Goal: Task Accomplishment & Management: Manage account settings

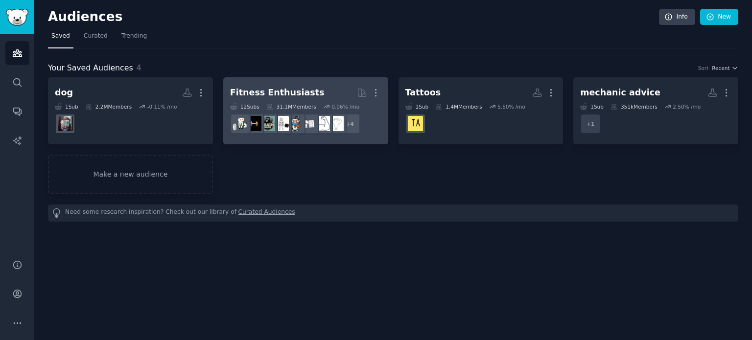
click at [287, 91] on div "Fitness Enthusiasts" at bounding box center [277, 93] width 95 height 12
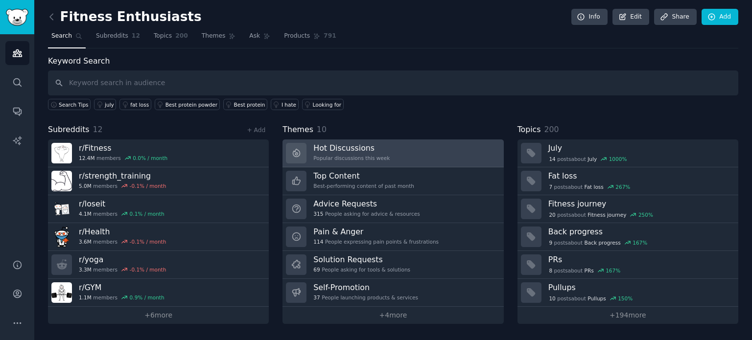
click at [355, 149] on h3 "Hot Discussions" at bounding box center [352, 148] width 76 height 10
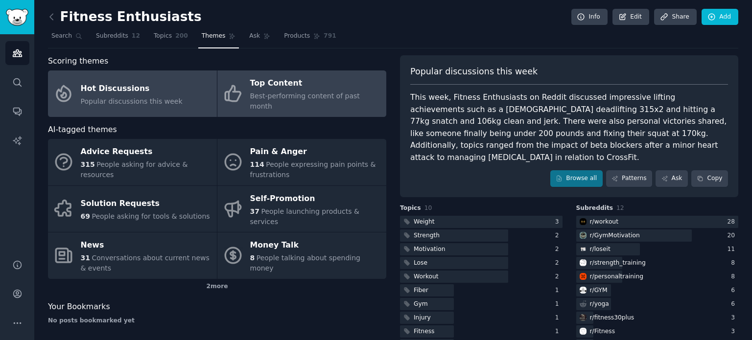
click at [287, 92] on span "Best-performing content of past month" at bounding box center [305, 101] width 110 height 18
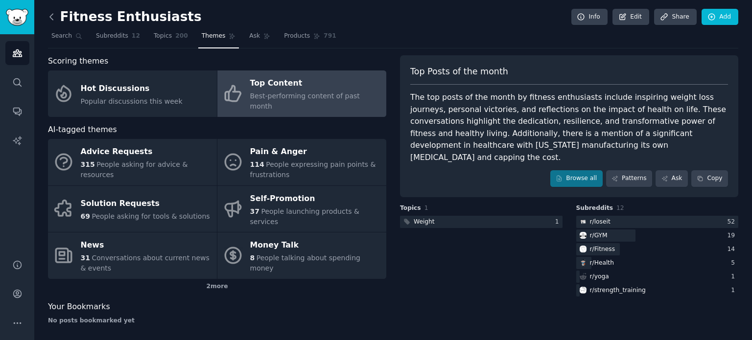
click at [53, 17] on icon at bounding box center [52, 17] width 10 height 10
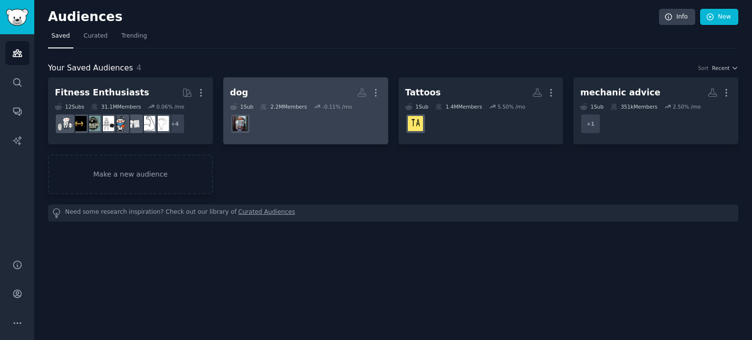
click at [236, 92] on div "dog" at bounding box center [239, 93] width 18 height 12
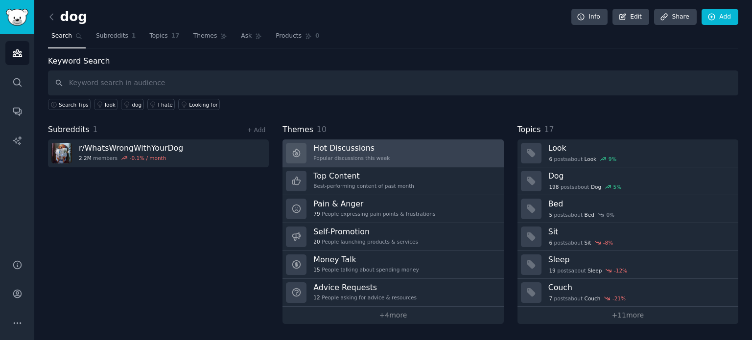
click at [387, 149] on link "Hot Discussions Popular discussions this week" at bounding box center [393, 154] width 221 height 28
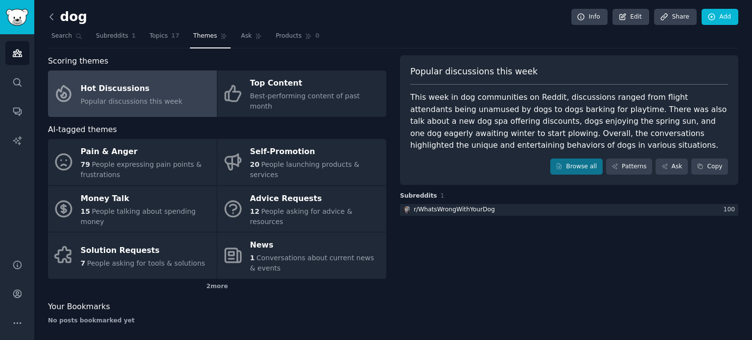
click at [51, 16] on icon at bounding box center [52, 17] width 10 height 10
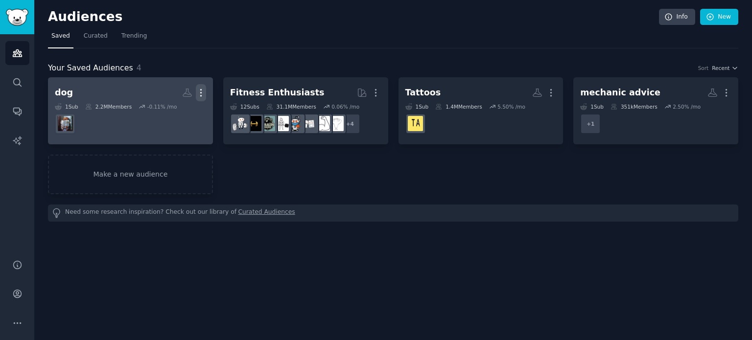
click at [201, 90] on icon "button" at bounding box center [200, 93] width 1 height 7
click at [170, 112] on p "Delete" at bounding box center [174, 113] width 23 height 10
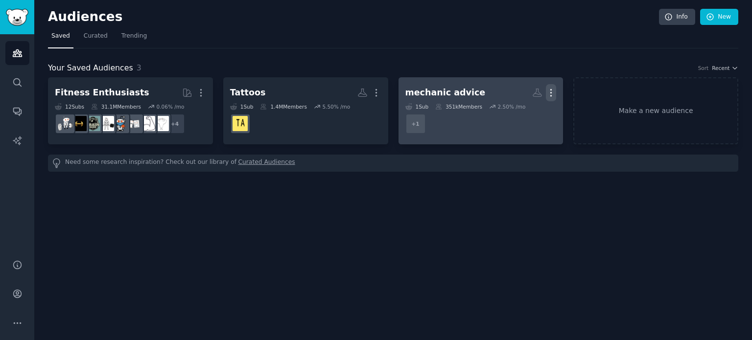
click at [553, 94] on icon "button" at bounding box center [551, 93] width 10 height 10
click at [523, 116] on p "Delete" at bounding box center [524, 113] width 23 height 10
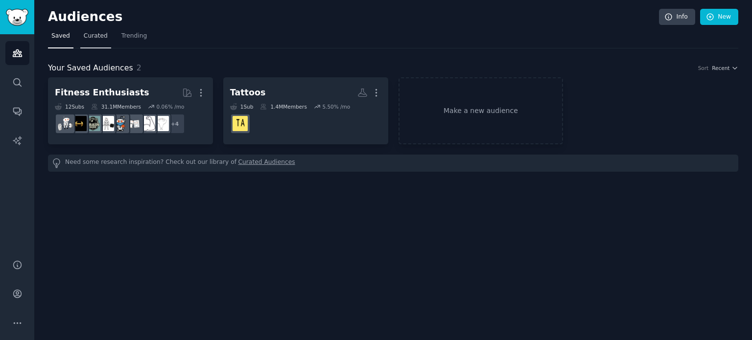
click at [91, 36] on span "Curated" at bounding box center [96, 36] width 24 height 9
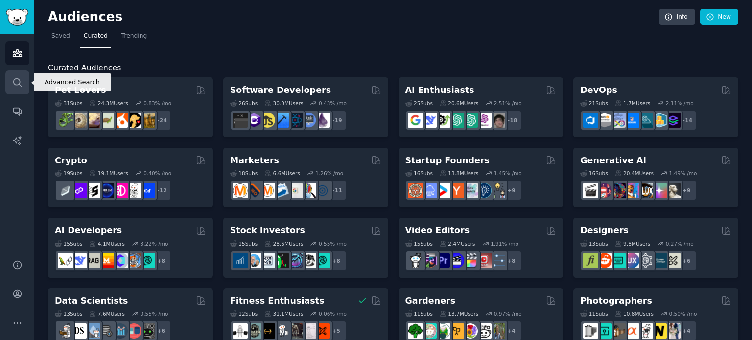
click at [16, 82] on icon "Sidebar" at bounding box center [17, 82] width 10 height 10
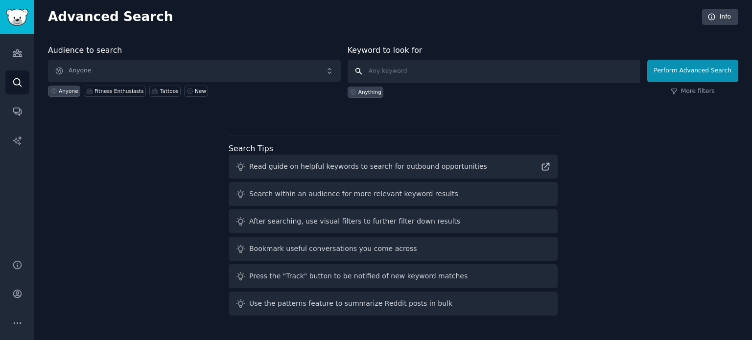
click at [437, 71] on input "text" at bounding box center [494, 72] width 293 height 24
type input "porn"
click button "Perform Advanced Search" at bounding box center [693, 71] width 91 height 23
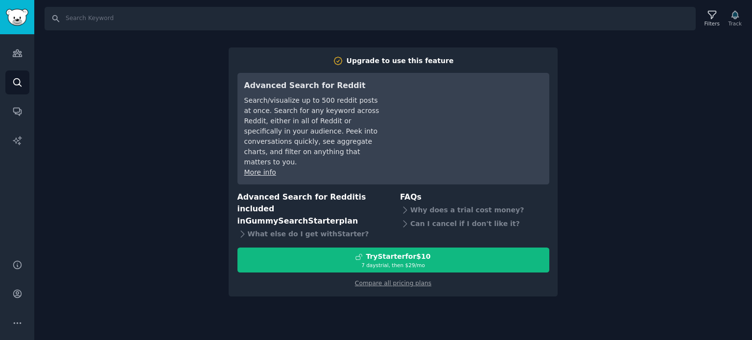
click at [151, 163] on div "Search Filters Track Upgrade to use this feature Advanced Search for Reddit Sea…" at bounding box center [393, 170] width 718 height 340
click at [18, 52] on icon "Sidebar" at bounding box center [17, 53] width 10 height 10
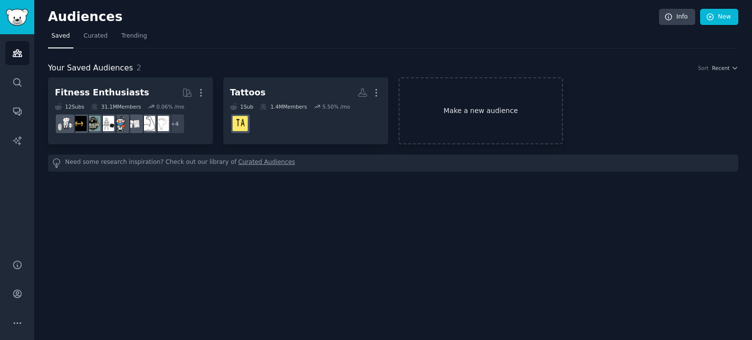
click at [460, 113] on link "Make a new audience" at bounding box center [481, 110] width 165 height 67
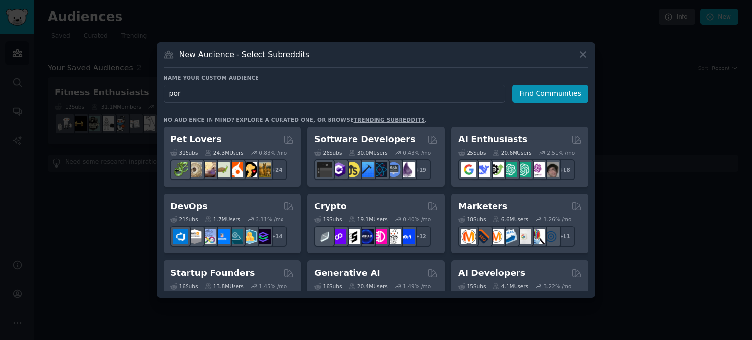
type input "porn"
click button "Find Communities" at bounding box center [550, 94] width 76 height 18
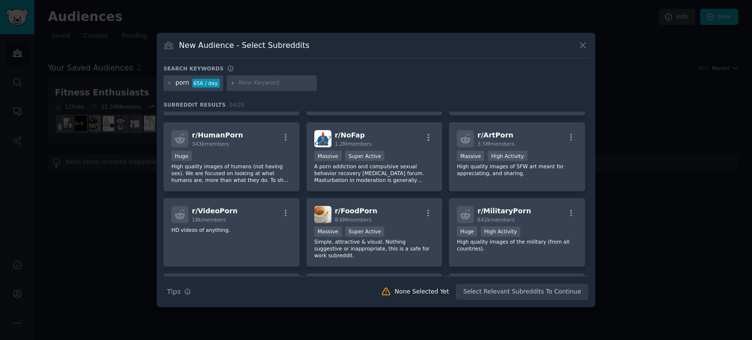
scroll to position [49, 0]
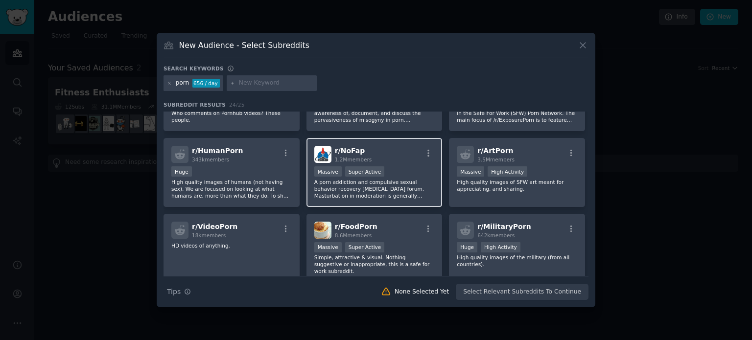
click at [351, 185] on p "A porn addiction and compulsive sexual behavior recovery [MEDICAL_DATA] forum. …" at bounding box center [375, 189] width 121 height 21
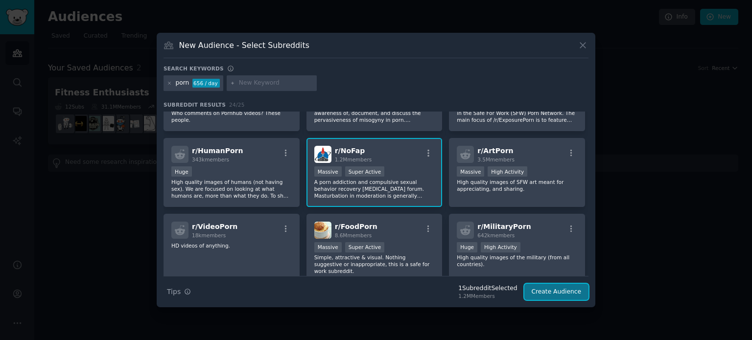
click at [559, 291] on button "Create Audience" at bounding box center [557, 292] width 65 height 17
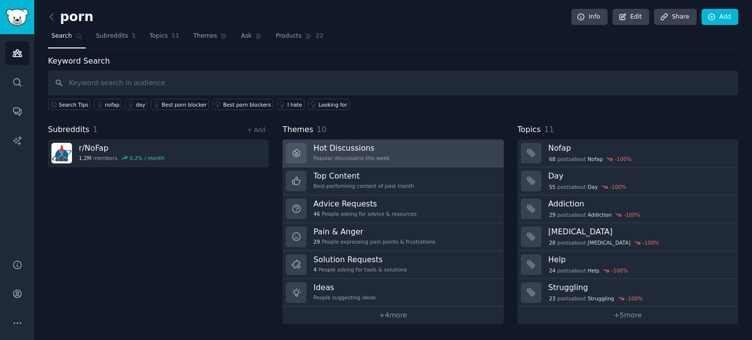
click at [342, 150] on h3 "Hot Discussions" at bounding box center [352, 148] width 76 height 10
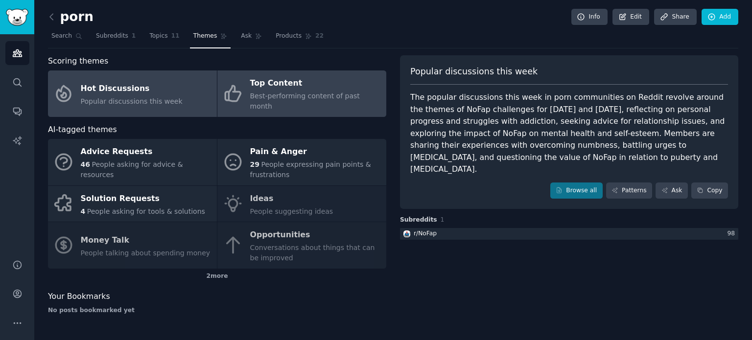
click at [307, 91] on div "Best-performing content of past month" at bounding box center [315, 101] width 131 height 21
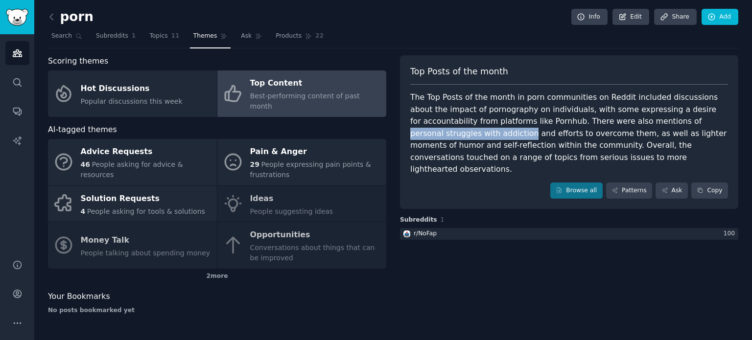
drag, startPoint x: 590, startPoint y: 121, endPoint x: 704, endPoint y: 125, distance: 113.7
click at [704, 125] on div "The Top Posts of the month in porn communities on Reddit included discussions a…" at bounding box center [570, 134] width 318 height 84
copy div "personal struggles with addiction"
